Goal: Find specific page/section: Find specific page/section

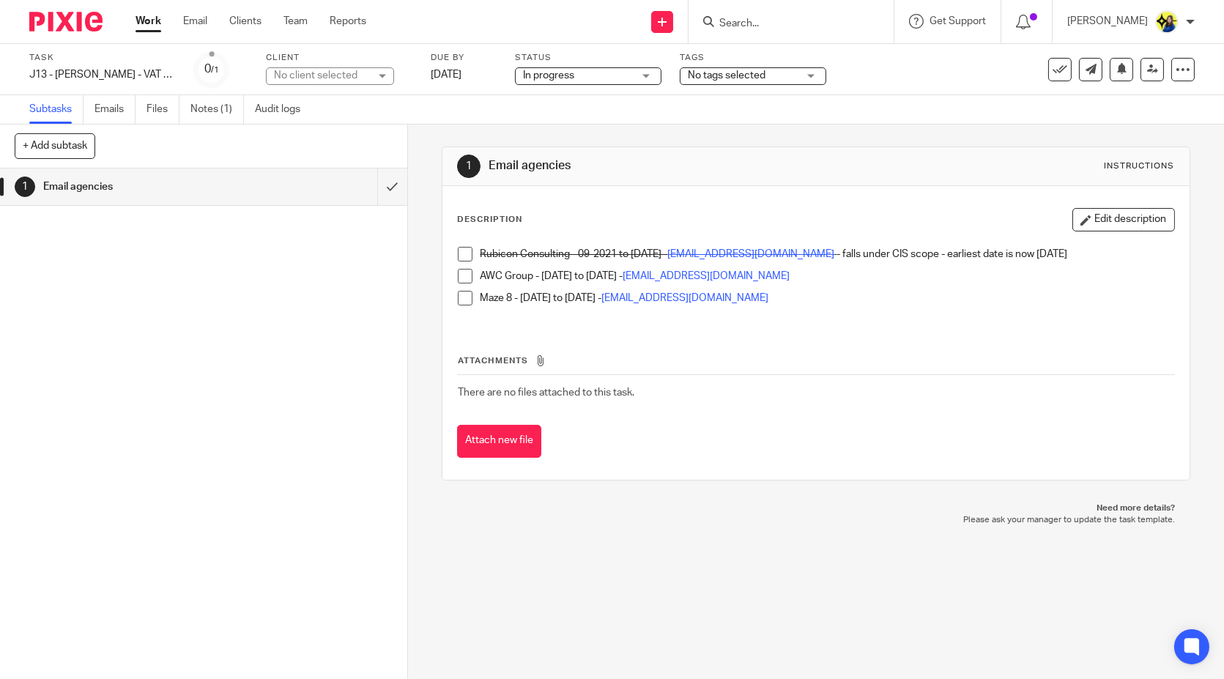
click at [834, 33] on div at bounding box center [790, 21] width 205 height 43
click at [834, 22] on input "Search" at bounding box center [784, 24] width 132 height 13
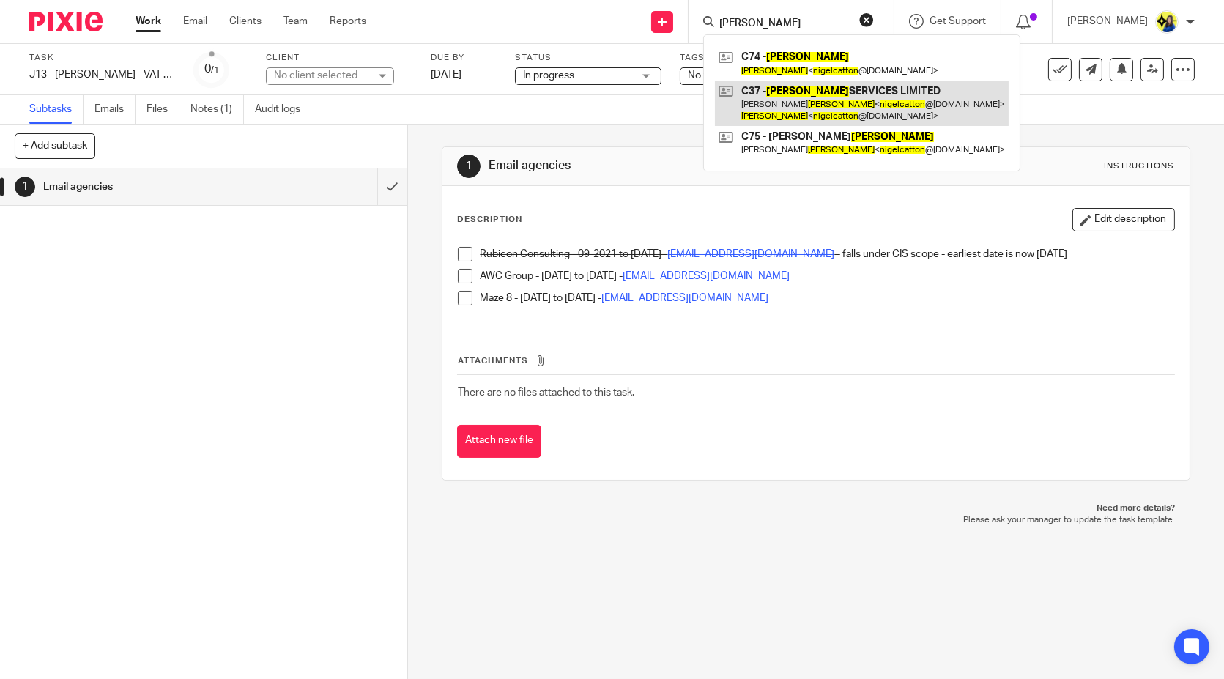
type input "[PERSON_NAME]"
click at [849, 89] on link at bounding box center [862, 103] width 294 height 45
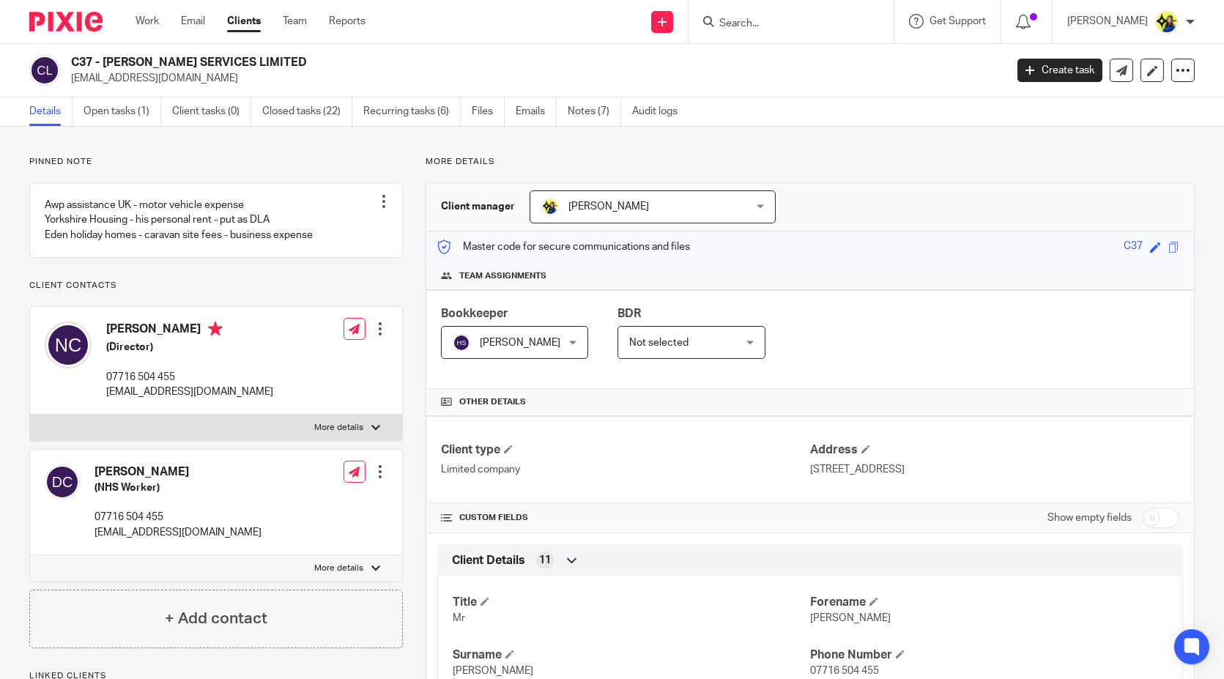
click at [132, 105] on link "Open tasks (1)" at bounding box center [122, 111] width 78 height 29
